Goal: Transaction & Acquisition: Purchase product/service

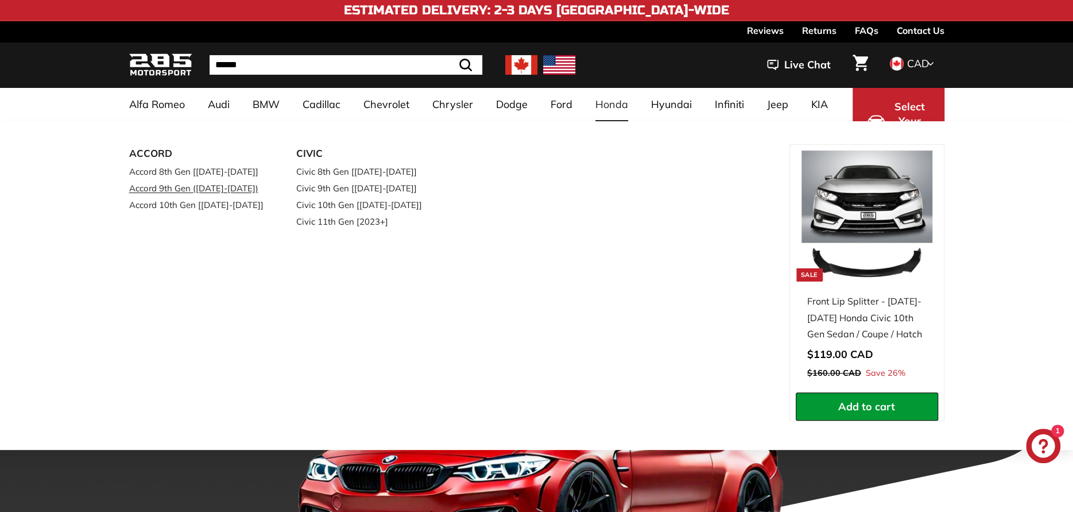
click at [199, 190] on link "Accord 9th Gen ([DATE]-[DATE])" at bounding box center [196, 188] width 135 height 17
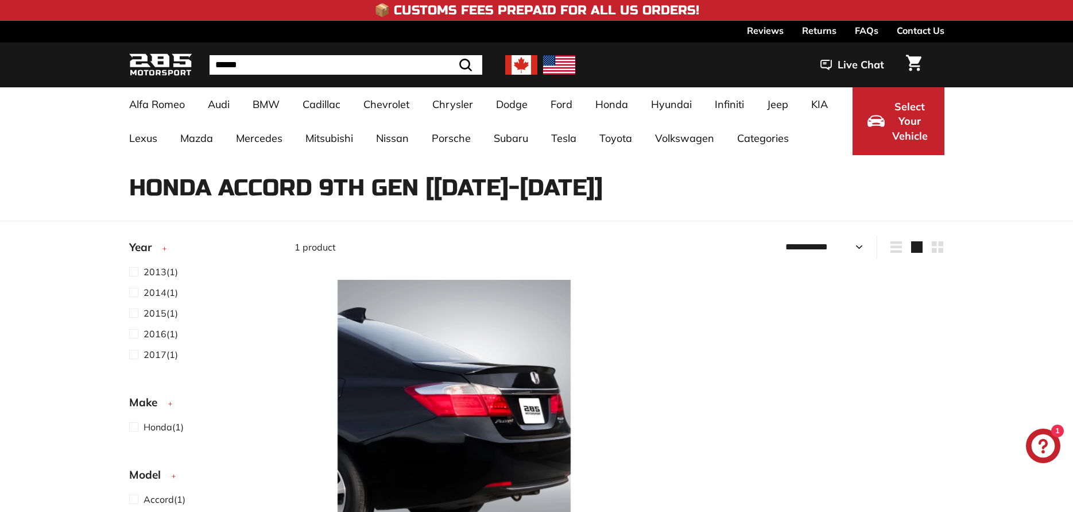
select select "**********"
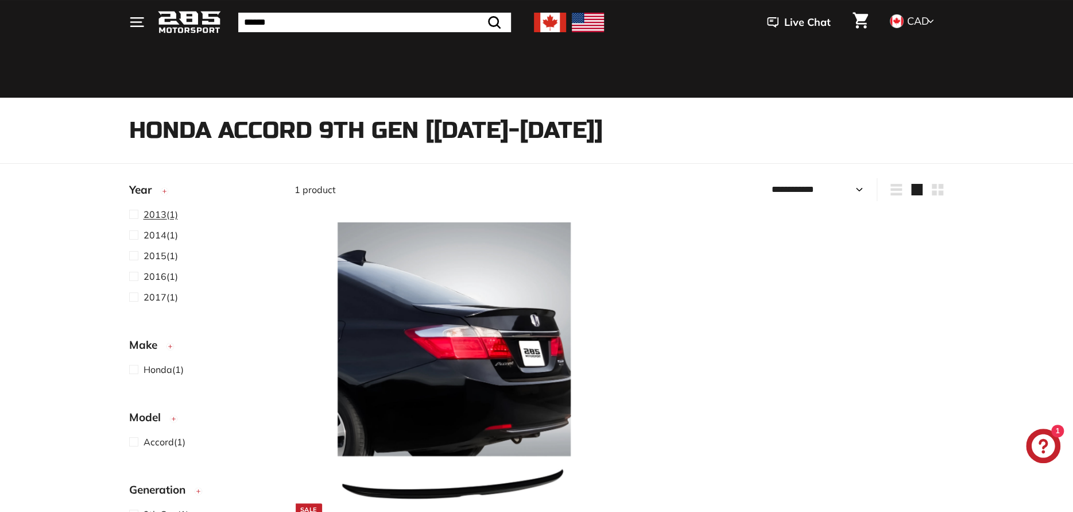
click at [156, 214] on span "2013" at bounding box center [155, 213] width 23 height 11
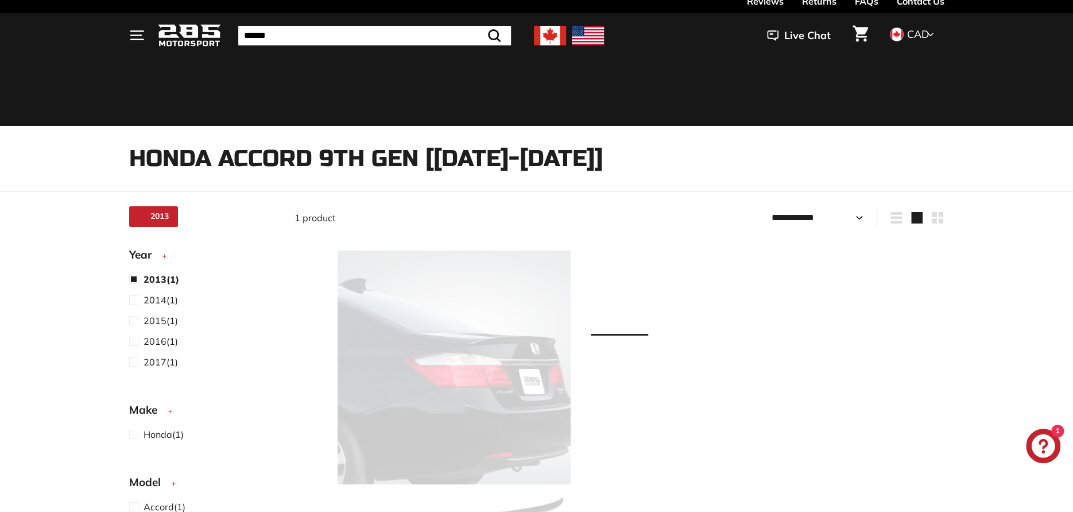
select select "**********"
